Goal: Navigation & Orientation: Find specific page/section

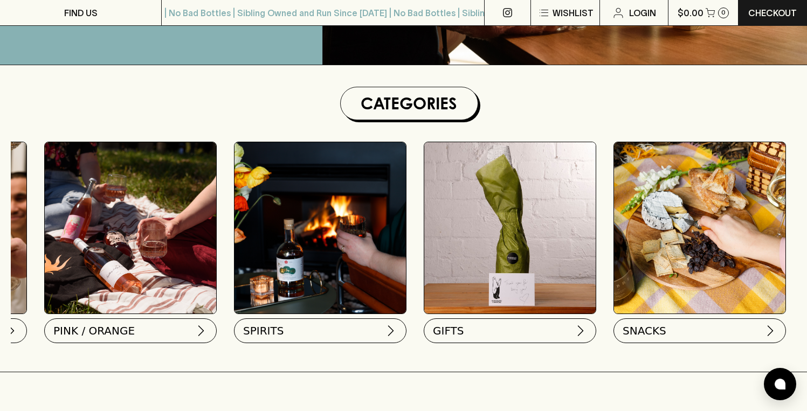
scroll to position [0, 747]
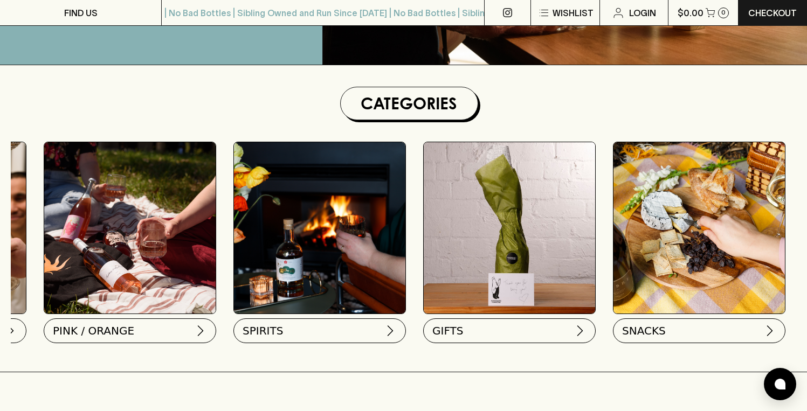
click at [336, 228] on img at bounding box center [319, 227] width 171 height 171
click at [335, 329] on button "SPIRITS" at bounding box center [318, 328] width 172 height 25
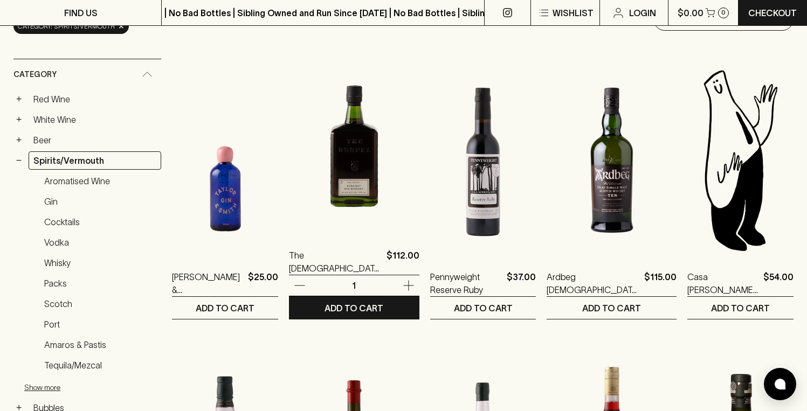
scroll to position [152, 0]
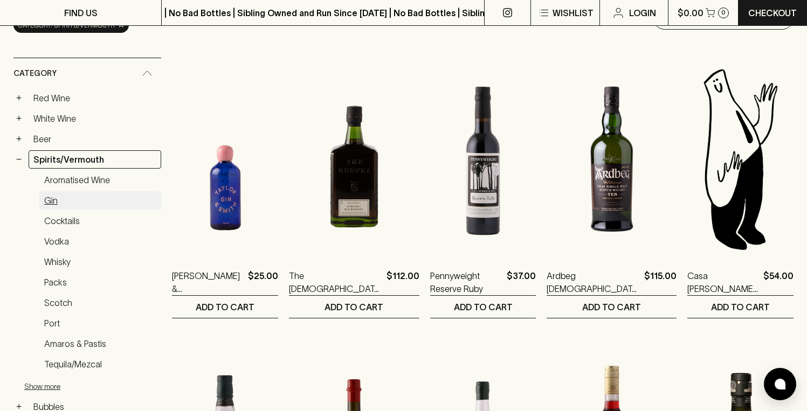
click at [51, 200] on link "Gin" at bounding box center [100, 200] width 122 height 18
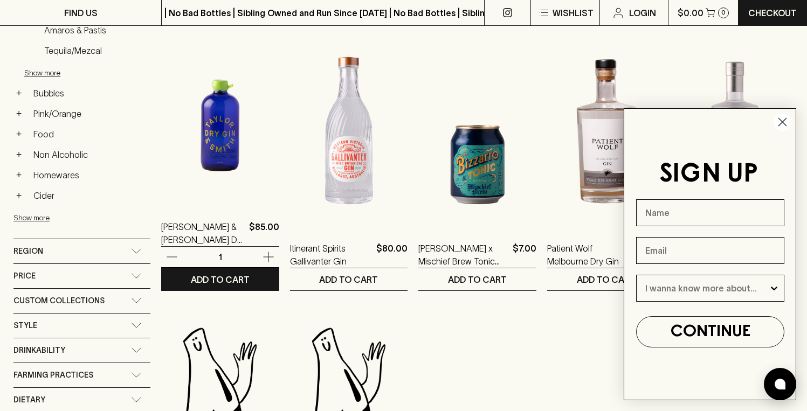
scroll to position [466, 0]
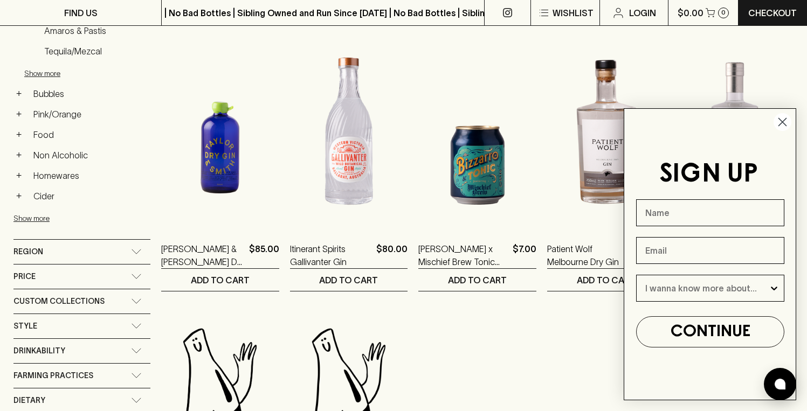
click at [780, 123] on circle "Close dialog" at bounding box center [782, 122] width 18 height 18
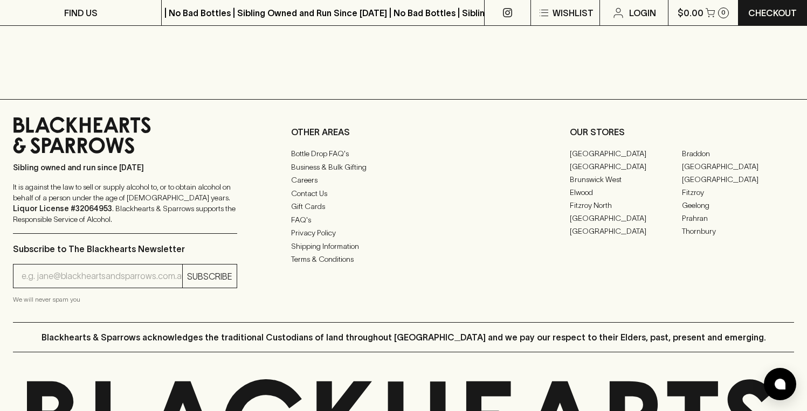
scroll to position [1377, 0]
